Goal: Task Accomplishment & Management: Manage account settings

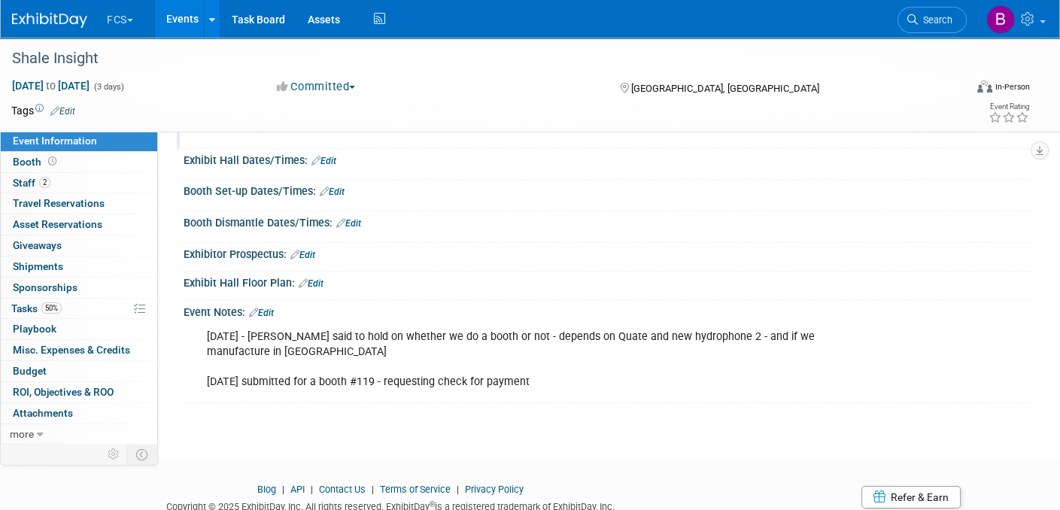
scroll to position [186, 0]
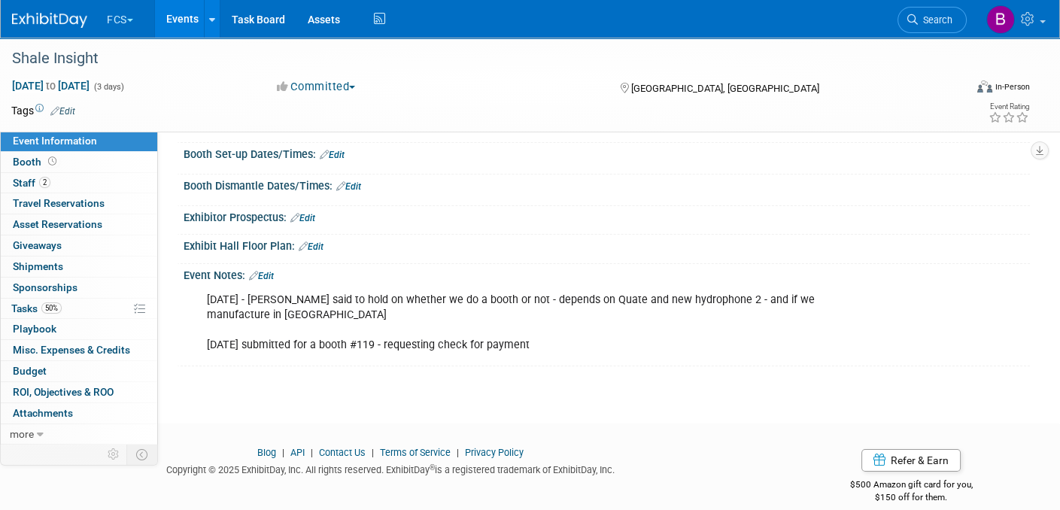
click at [267, 273] on link "Edit" at bounding box center [261, 276] width 25 height 11
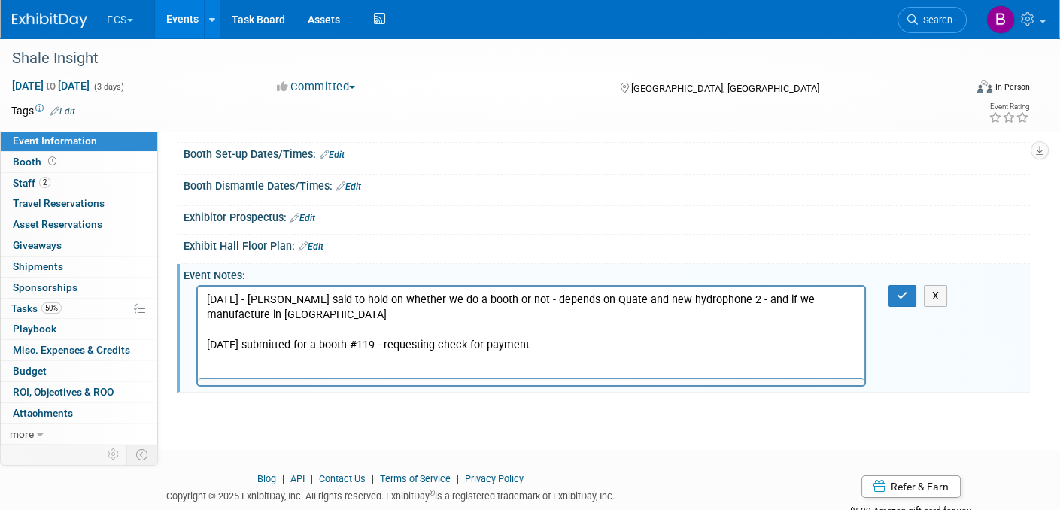
scroll to position [0, 0]
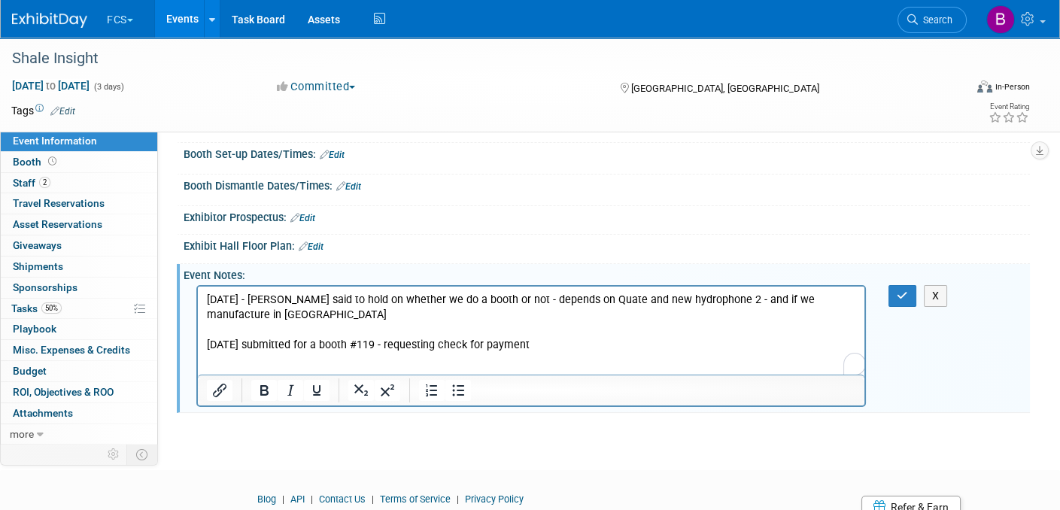
click at [206, 353] on html "[DATE] - [PERSON_NAME] said to hold on whether we do a booth or not - depends o…" at bounding box center [531, 320] width 666 height 66
click at [551, 327] on p "[DATE] - [PERSON_NAME] said to hold on whether we do a booth or not - depends o…" at bounding box center [531, 323] width 649 height 60
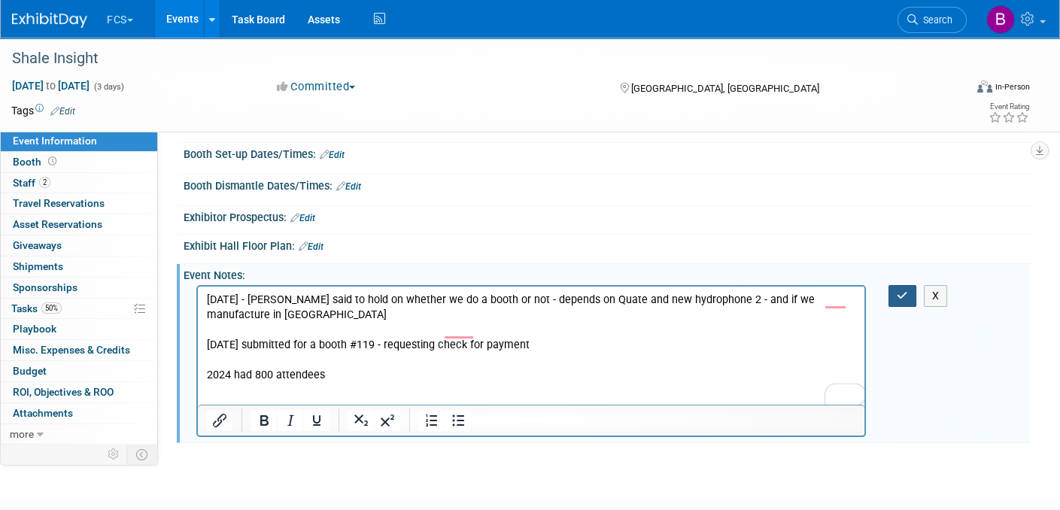
click at [900, 294] on icon "button" at bounding box center [902, 295] width 11 height 11
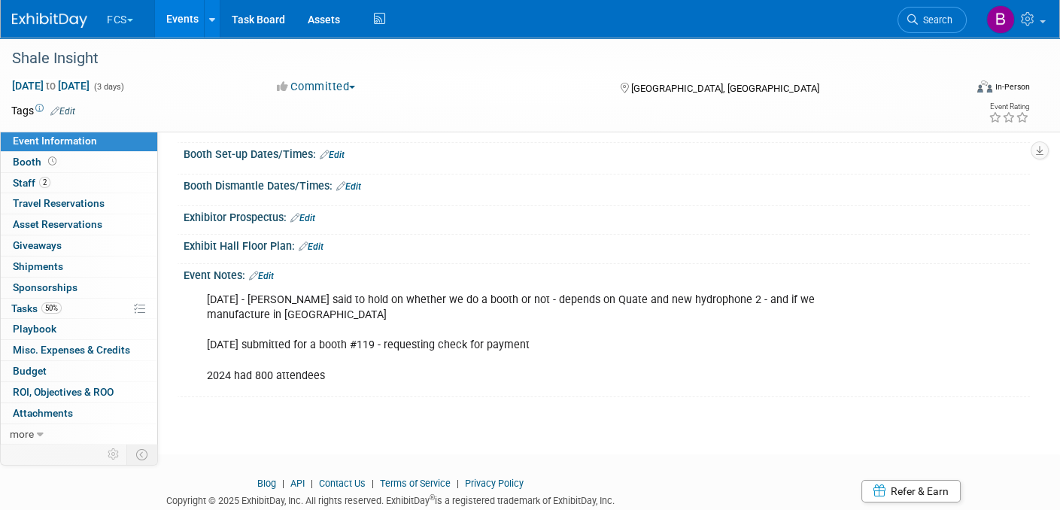
click at [602, 324] on html "FCS Choose Workspace: FCS HWM-Water Events Add Event Bulk Upload Events Shareab…" at bounding box center [530, 69] width 1060 height 510
